Goal: Check status: Check status

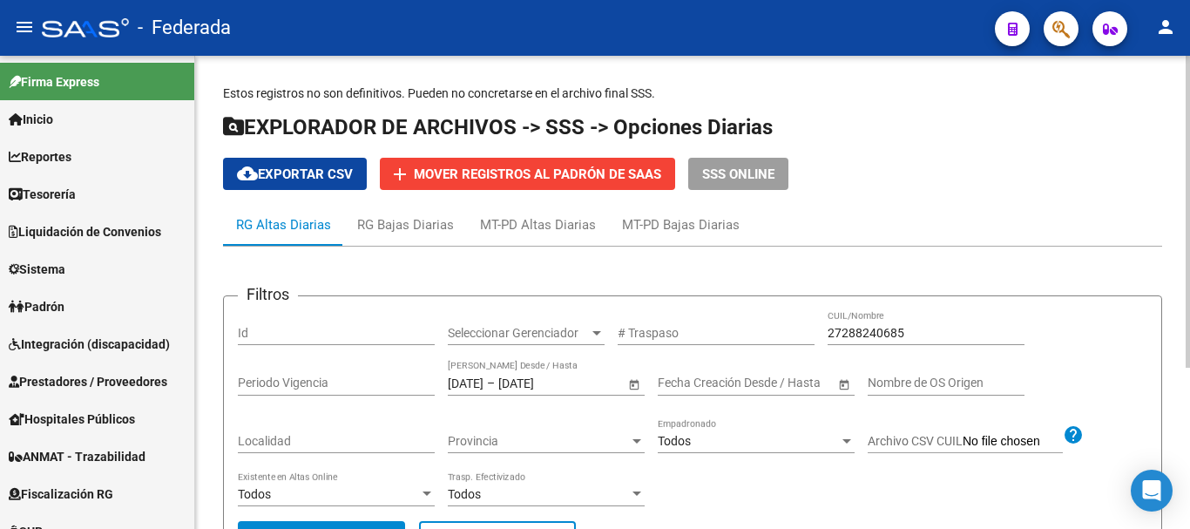
scroll to position [697, 0]
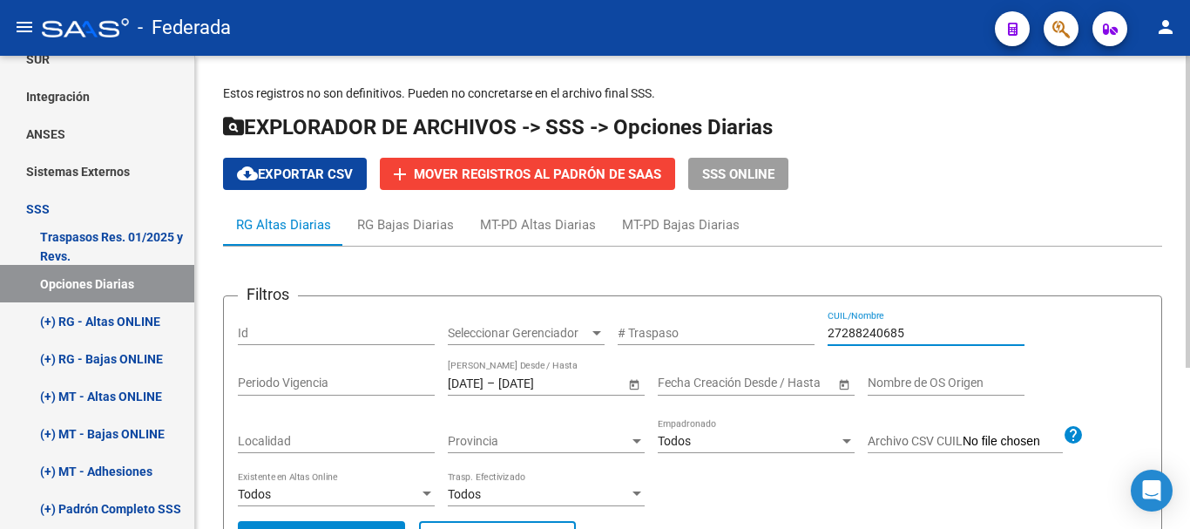
click at [862, 332] on input "27288240685" at bounding box center [925, 333] width 197 height 15
paste input "20195522"
type input "27201955225"
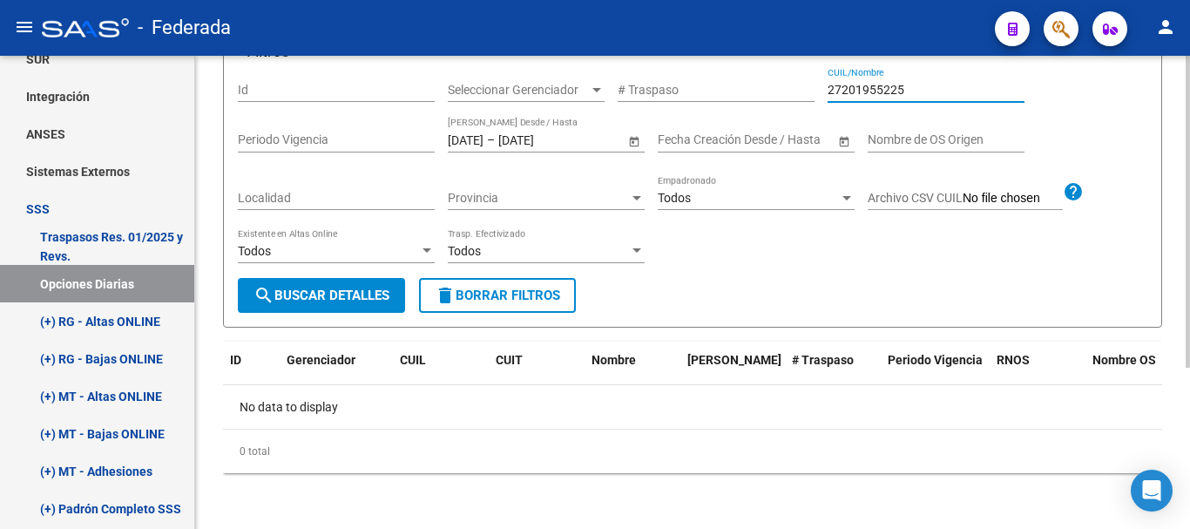
click at [359, 295] on span "search Buscar Detalles" at bounding box center [321, 295] width 136 height 16
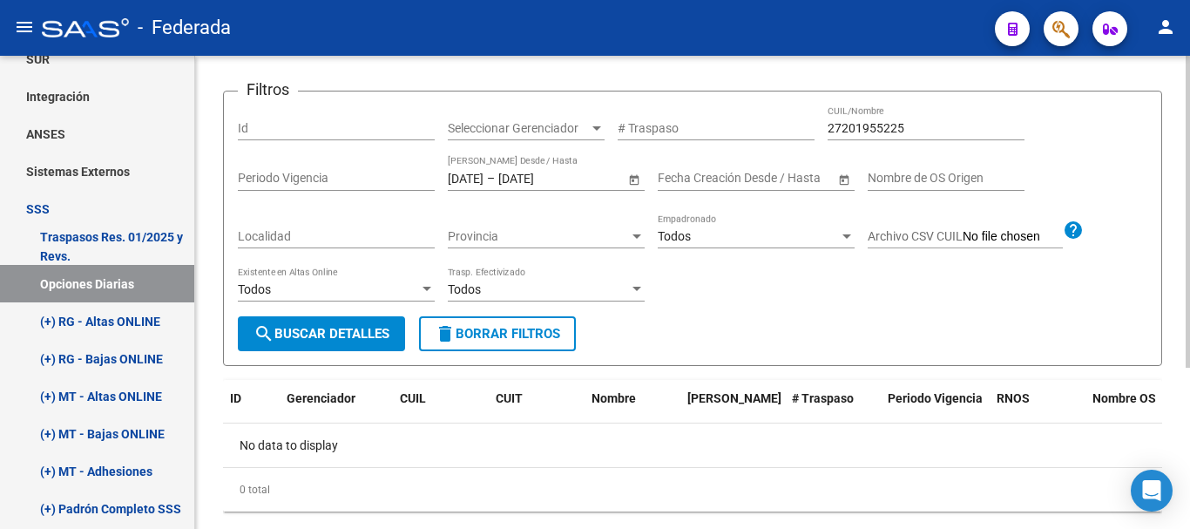
scroll to position [244, 0]
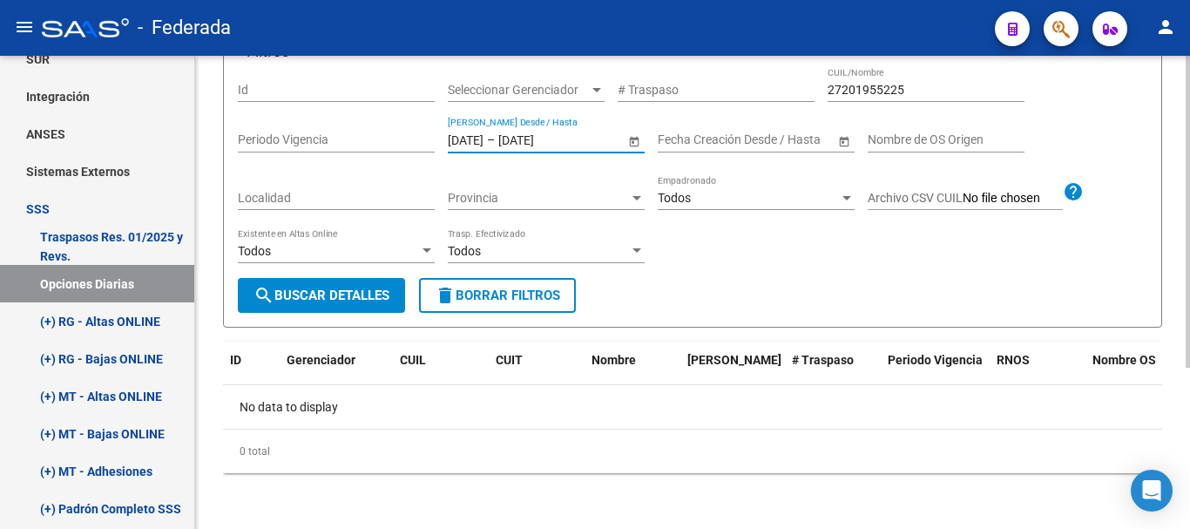
click at [483, 135] on input "[DATE]" at bounding box center [466, 139] width 36 height 15
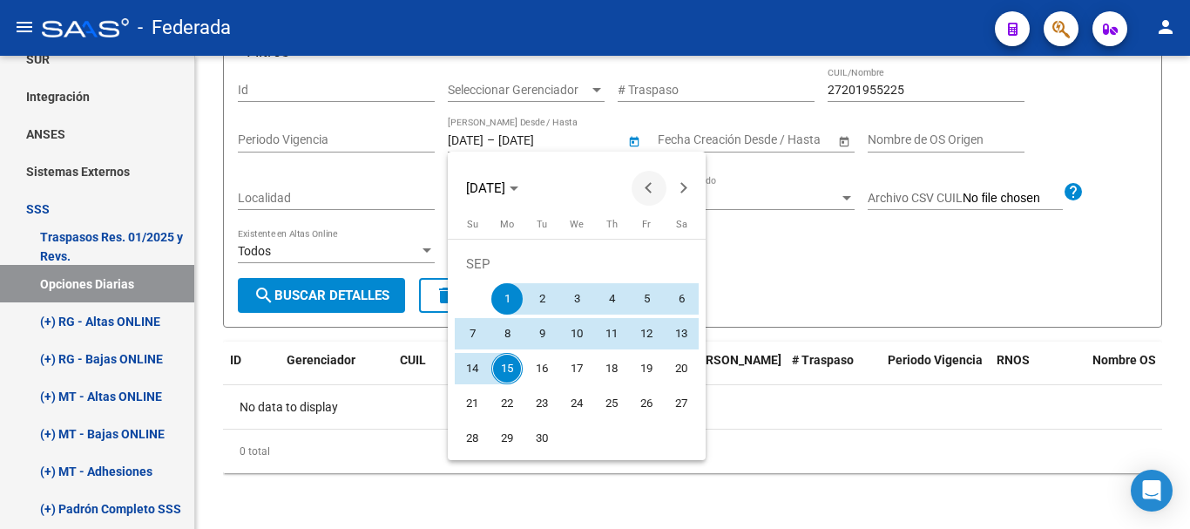
click at [647, 185] on button "Previous month" at bounding box center [648, 188] width 35 height 35
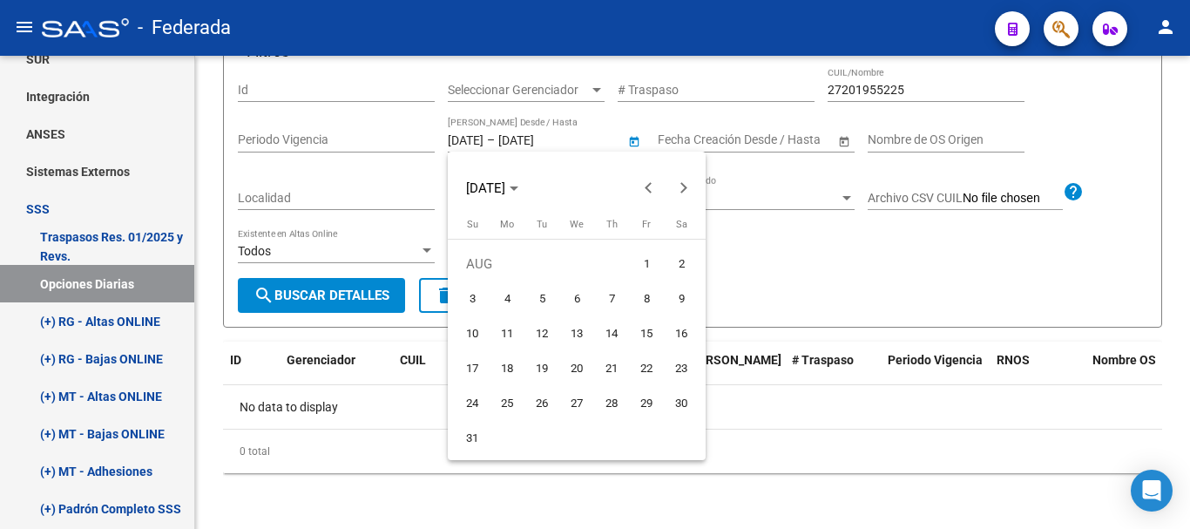
click at [639, 261] on span "1" at bounding box center [646, 263] width 31 height 31
type input "[DATE]"
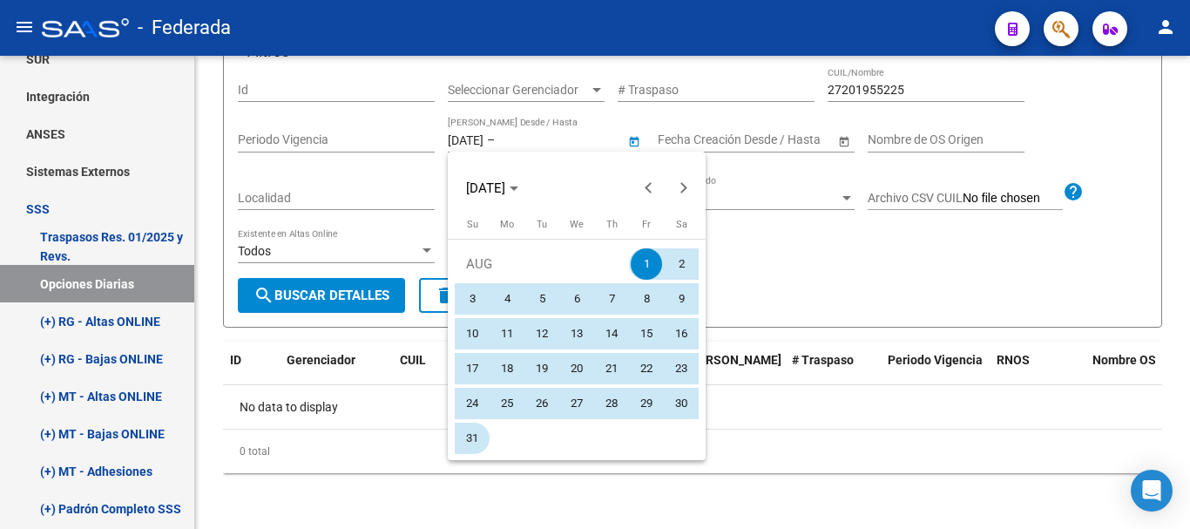
click at [465, 436] on span "31" at bounding box center [471, 437] width 31 height 31
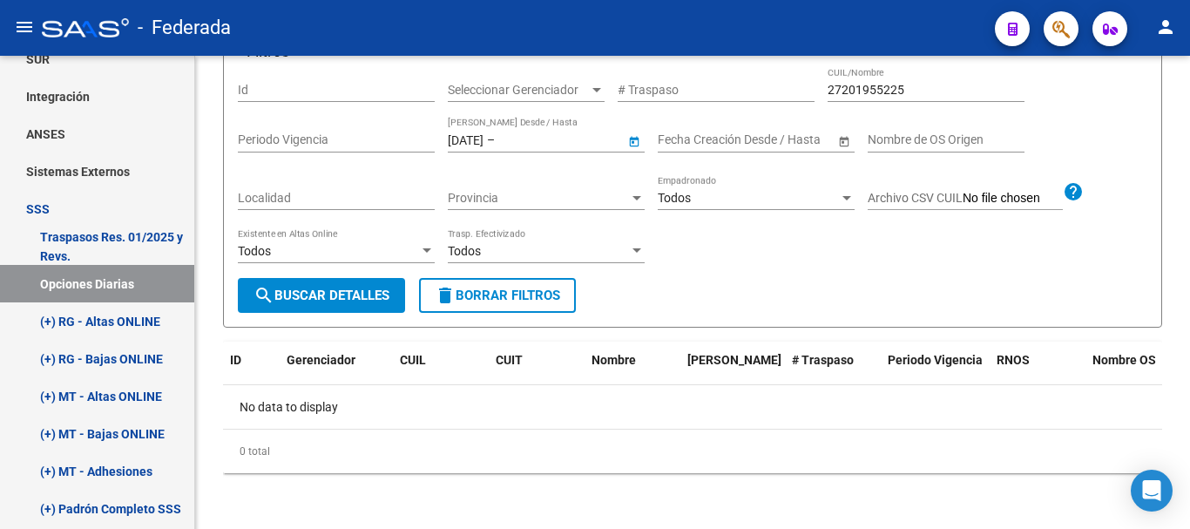
type input "[DATE]"
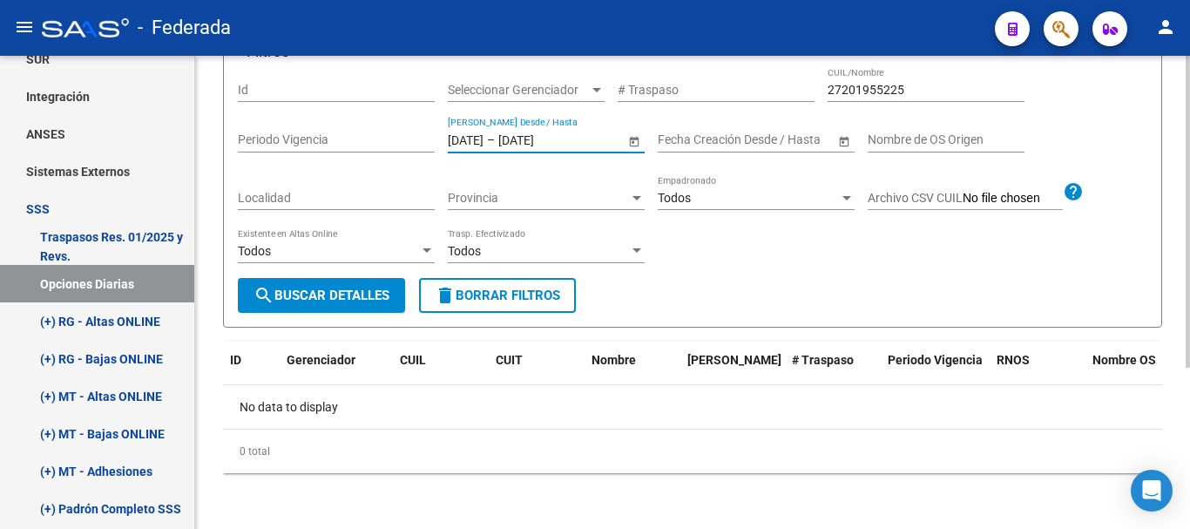
click at [377, 299] on span "search Buscar Detalles" at bounding box center [321, 295] width 136 height 16
click at [906, 95] on input "27201955225" at bounding box center [925, 90] width 197 height 15
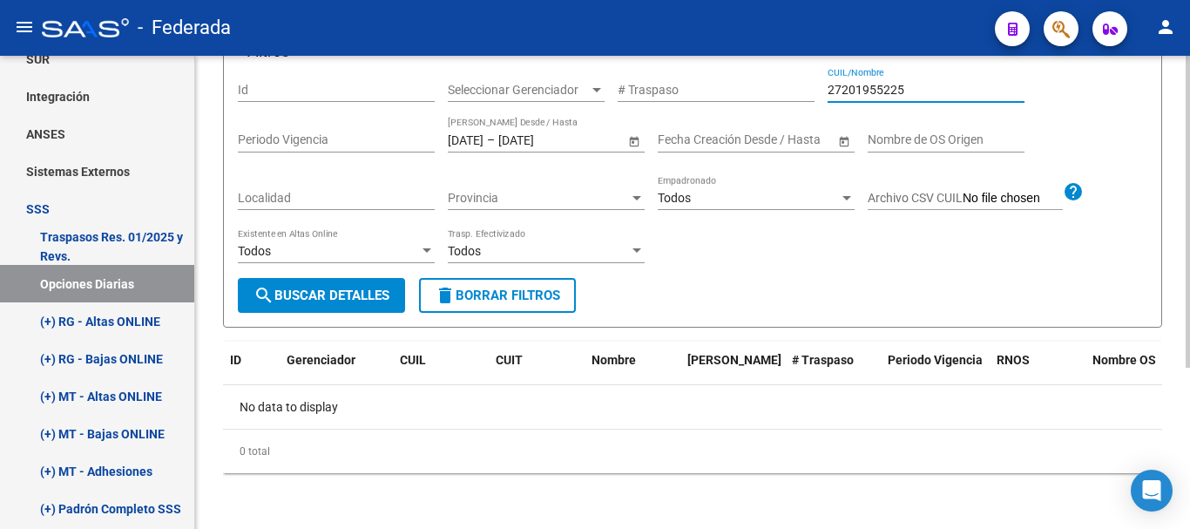
click at [906, 95] on input "27201955225" at bounding box center [925, 90] width 197 height 15
paste input "38291854"
type input "20382918542"
click at [333, 308] on button "search Buscar Detalles" at bounding box center [321, 295] width 167 height 35
click at [486, 147] on div "[DATE] [DATE] – [DATE] [DATE] Fecha Traspaso Desde / Hasta" at bounding box center [536, 135] width 177 height 35
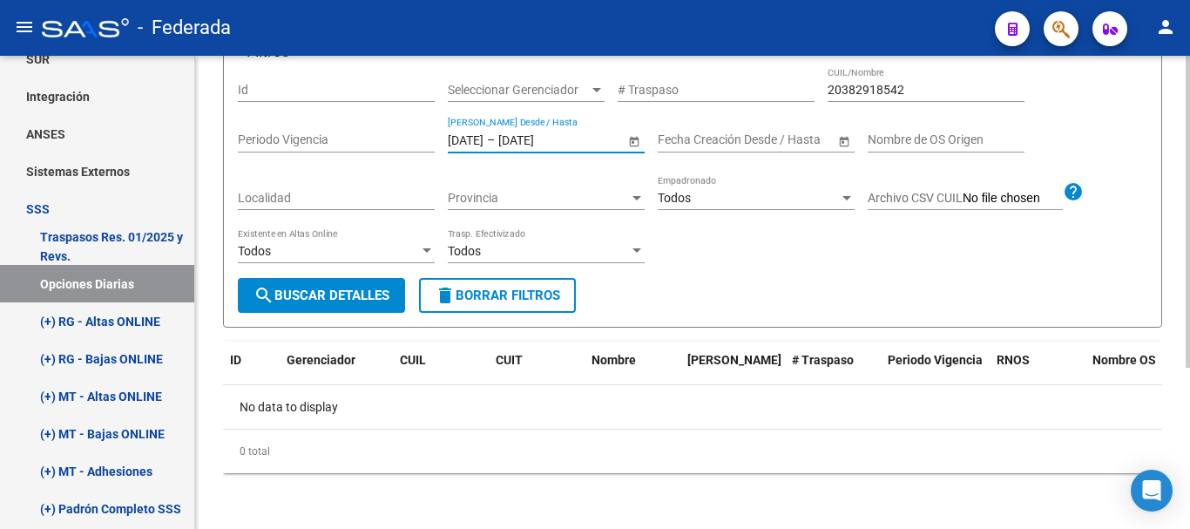
click at [483, 132] on input "[DATE]" at bounding box center [466, 139] width 36 height 15
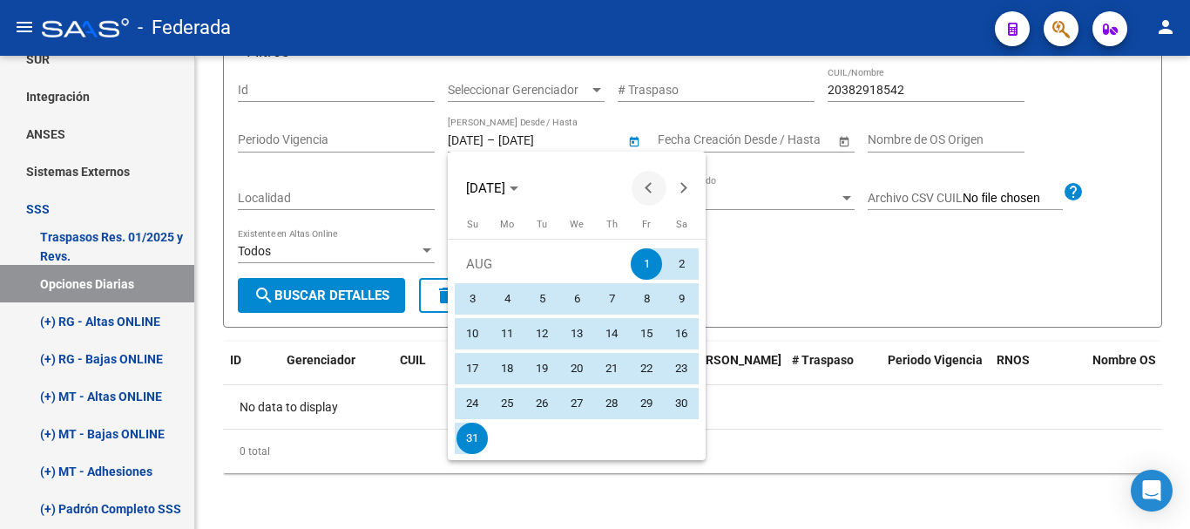
click at [643, 180] on span "Previous month" at bounding box center [648, 188] width 35 height 35
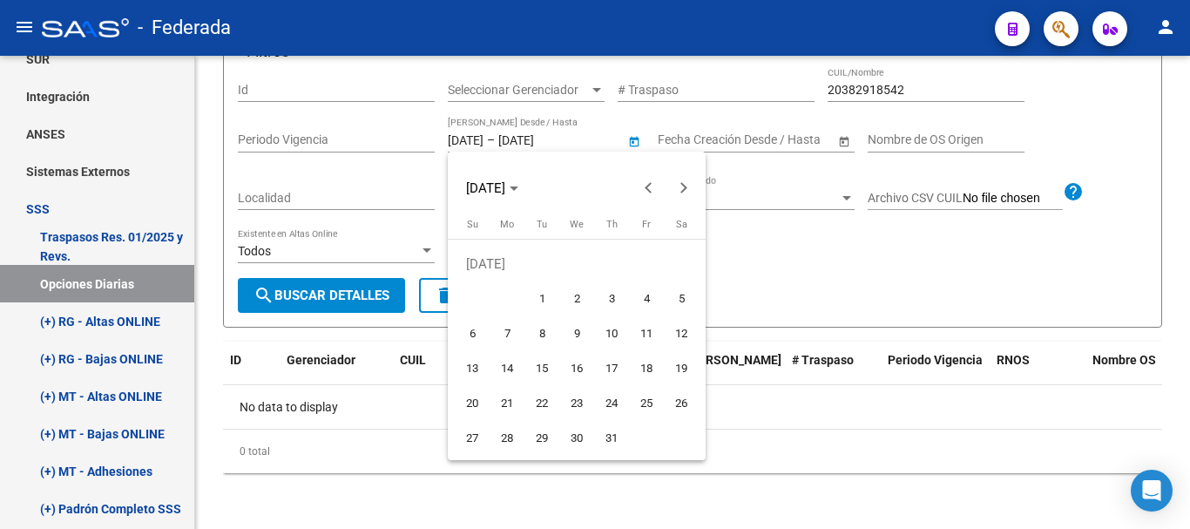
click at [544, 291] on span "1" at bounding box center [541, 298] width 31 height 31
type input "[DATE]"
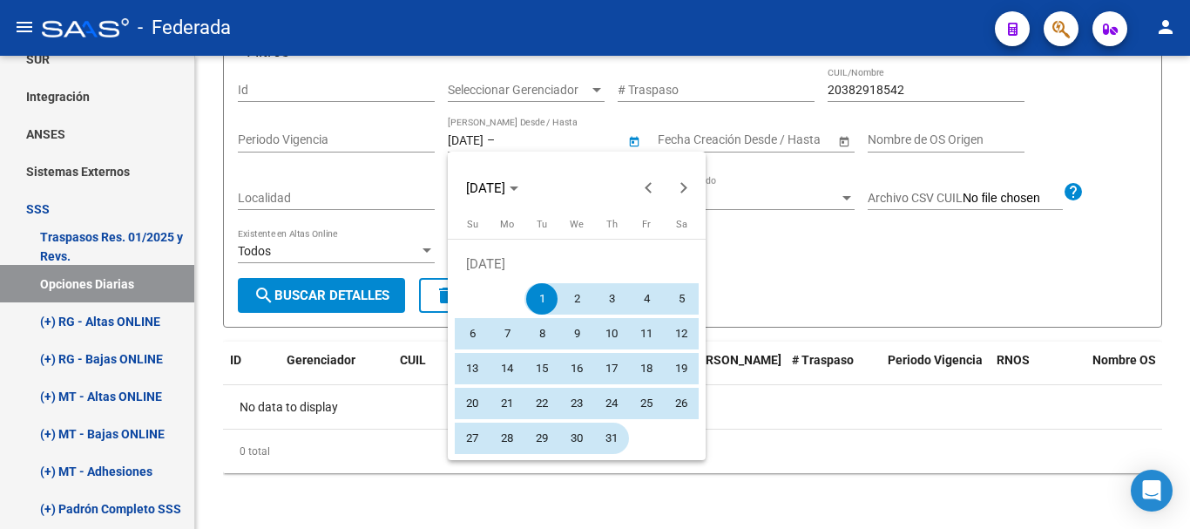
click at [609, 427] on span "31" at bounding box center [611, 437] width 31 height 31
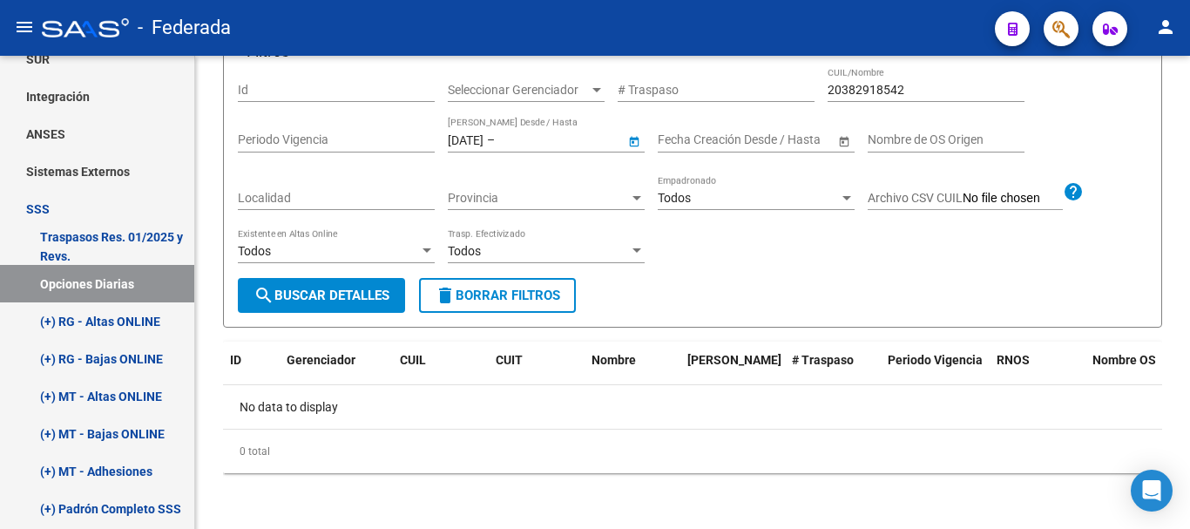
type input "[DATE]"
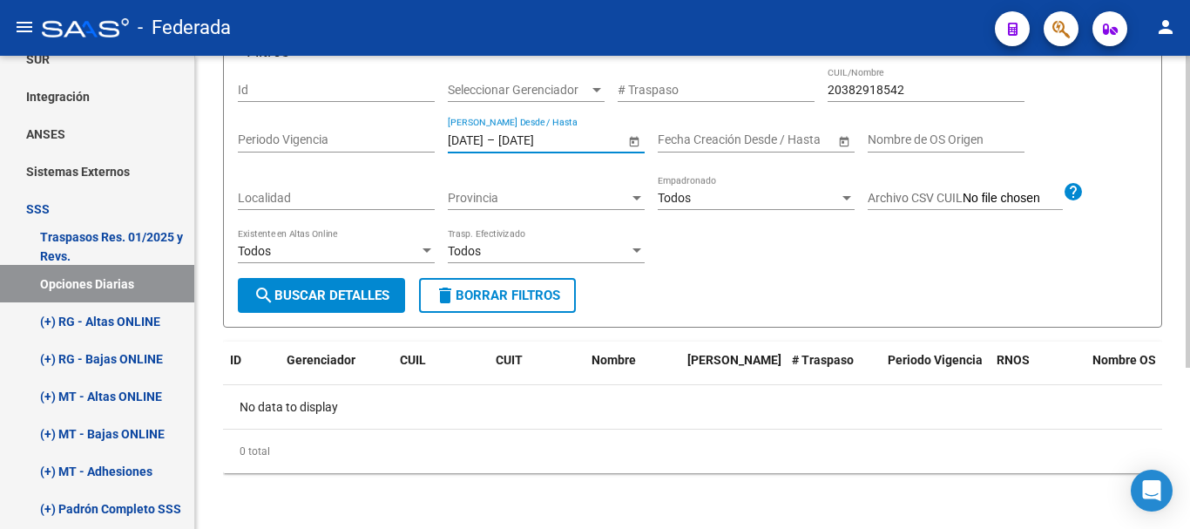
click at [295, 299] on span "search Buscar Detalles" at bounding box center [321, 295] width 136 height 16
click at [491, 146] on div "[DATE] [DATE] – [DATE] [DATE] Fecha Traspaso Desde / Hasta" at bounding box center [536, 135] width 177 height 35
click at [483, 138] on input "[DATE]" at bounding box center [466, 139] width 36 height 15
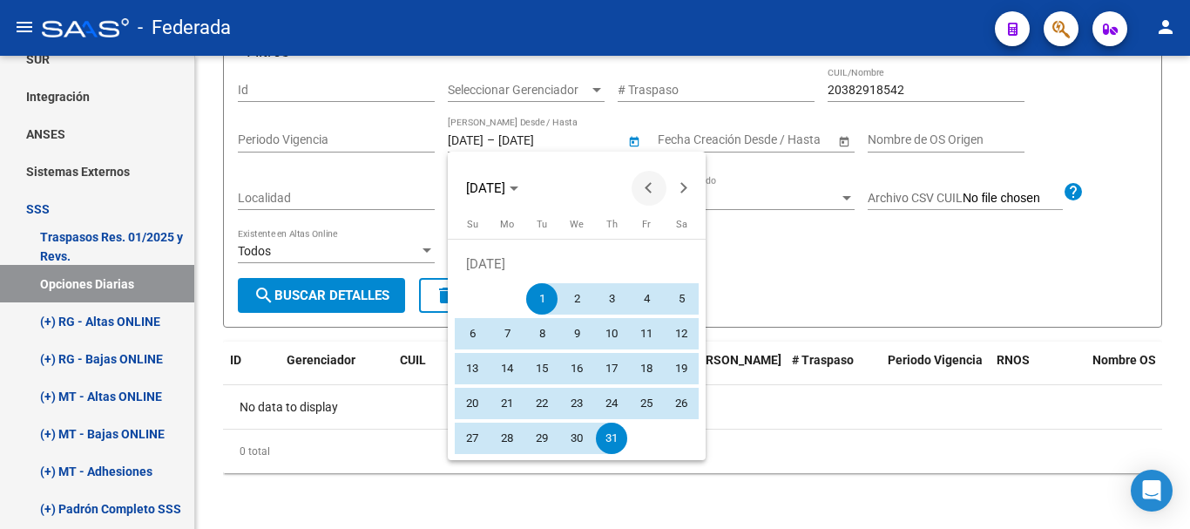
click at [645, 184] on span "Previous month" at bounding box center [648, 188] width 35 height 35
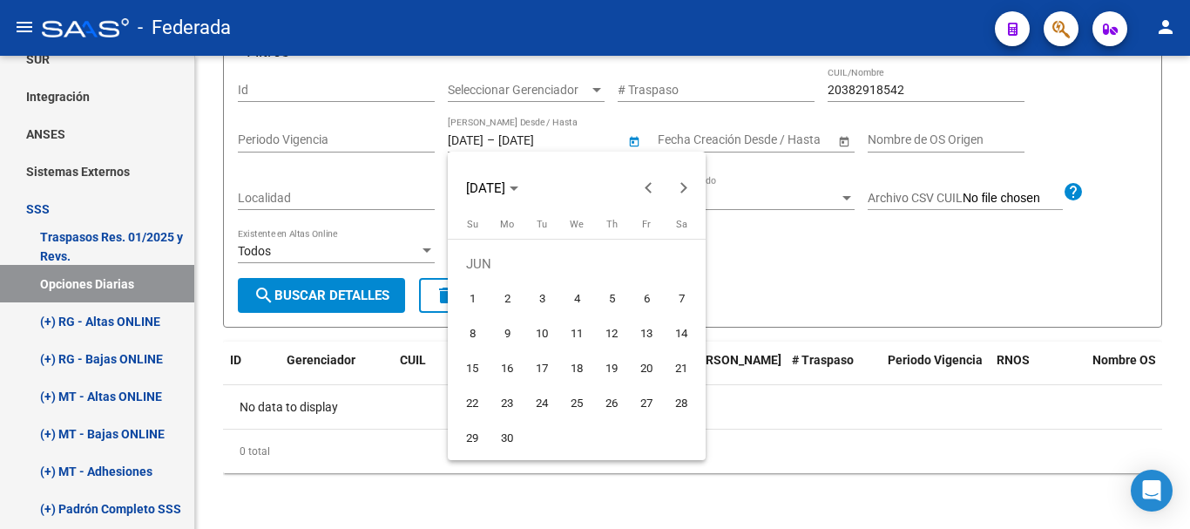
click at [467, 314] on span "1" at bounding box center [471, 298] width 31 height 31
type input "[DATE]"
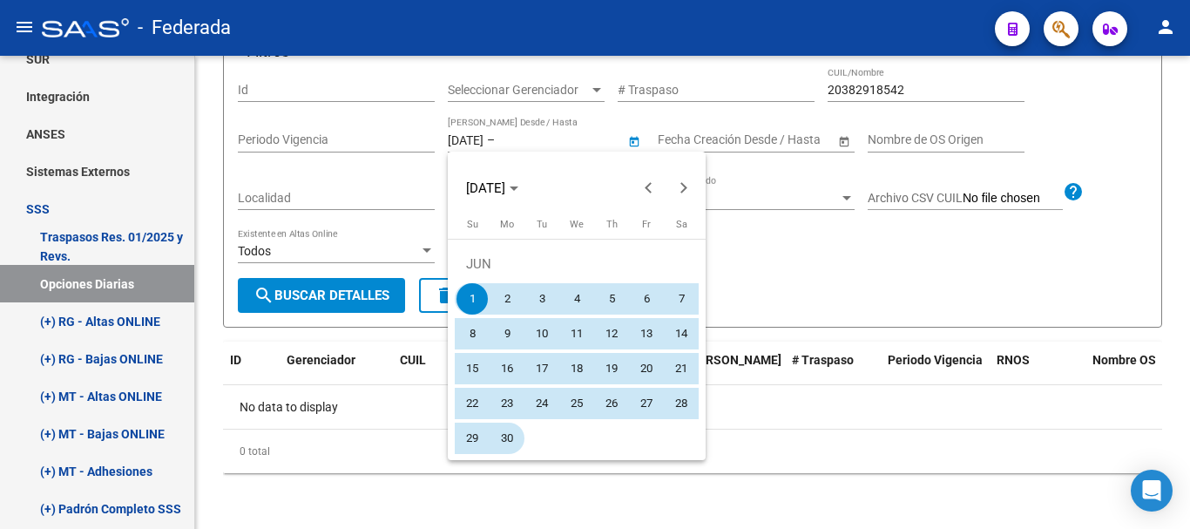
drag, startPoint x: 503, startPoint y: 422, endPoint x: 509, endPoint y: 440, distance: 19.0
click at [509, 440] on button "30" at bounding box center [506, 438] width 35 height 35
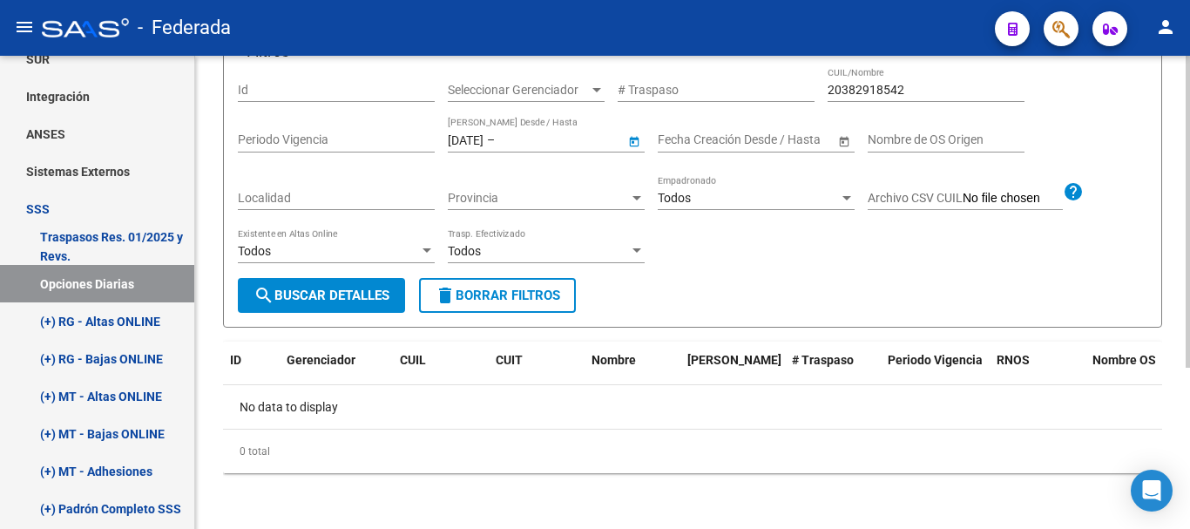
type input "[DATE]"
click at [354, 308] on button "search Buscar Detalles" at bounding box center [321, 295] width 167 height 35
